Goal: Task Accomplishment & Management: Manage account settings

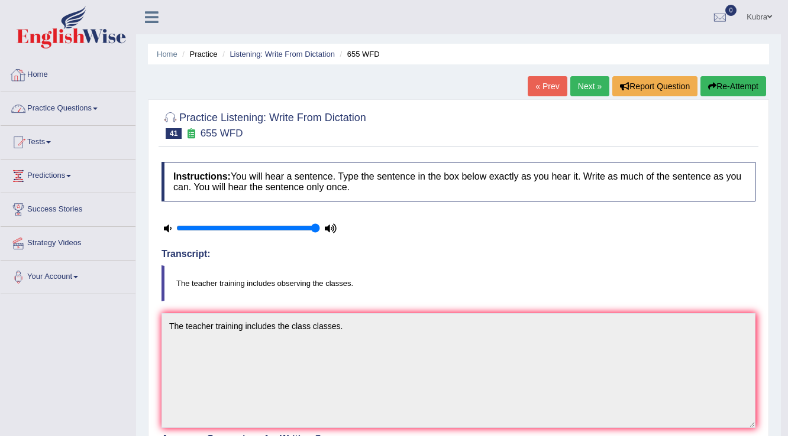
click at [113, 83] on link "Home" at bounding box center [68, 74] width 135 height 30
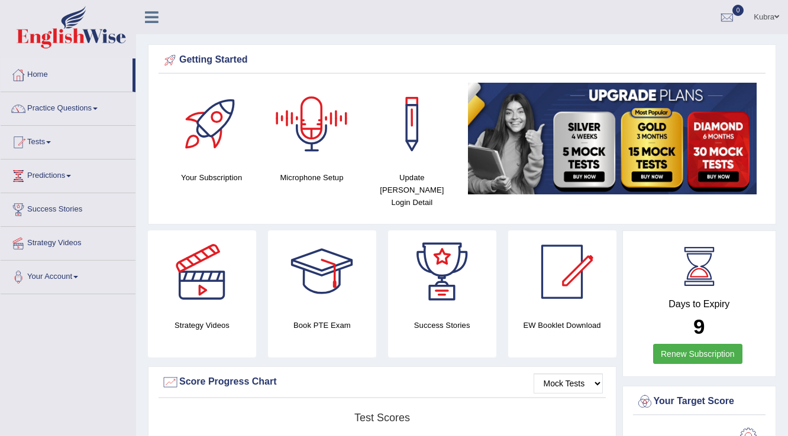
click at [772, 25] on link "Kubra" at bounding box center [765, 15] width 43 height 31
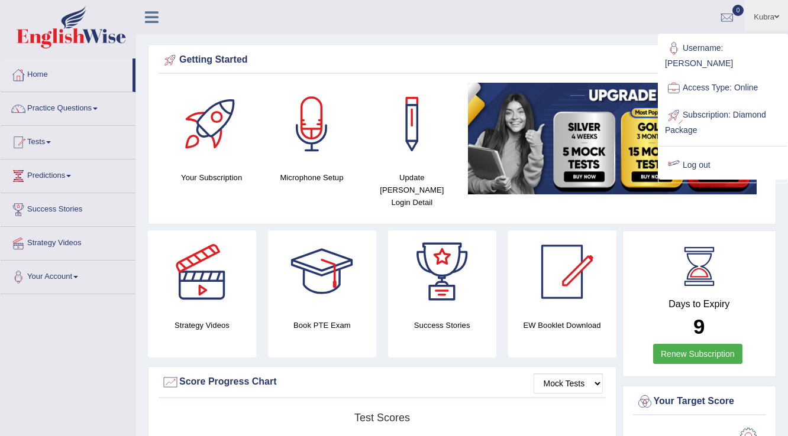
click at [709, 156] on link "Log out" at bounding box center [723, 165] width 128 height 27
